Goal: Task Accomplishment & Management: Manage account settings

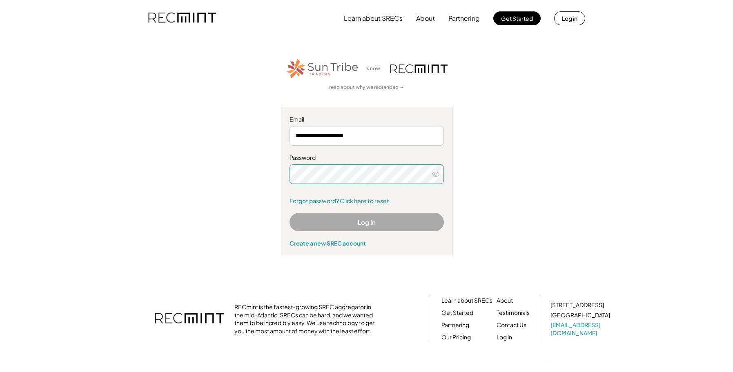
click at [360, 224] on button "Log In" at bounding box center [366, 222] width 154 height 18
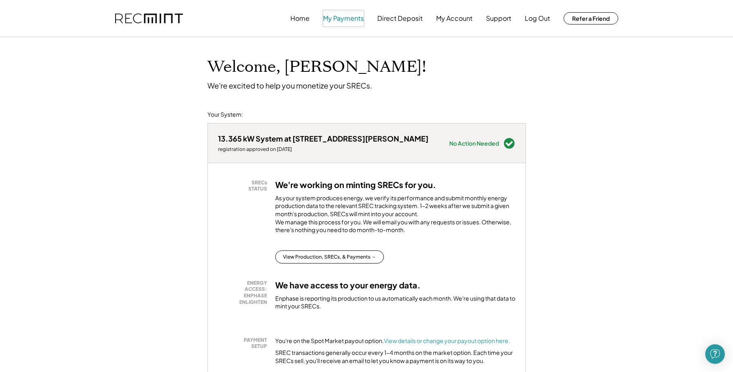
click at [339, 22] on button "My Payments" at bounding box center [343, 18] width 41 height 16
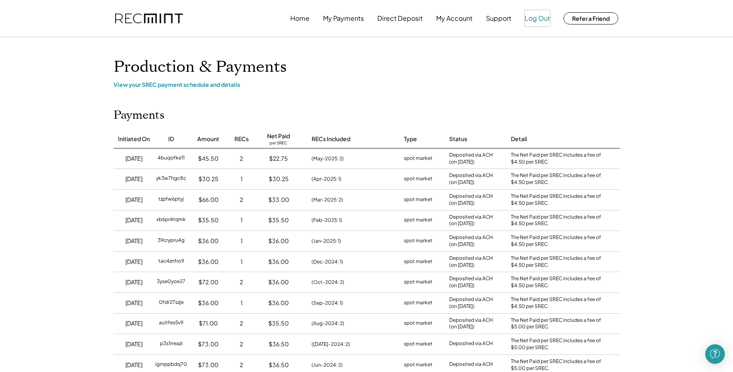
click at [536, 16] on button "Log Out" at bounding box center [537, 18] width 25 height 16
